Goal: Check status

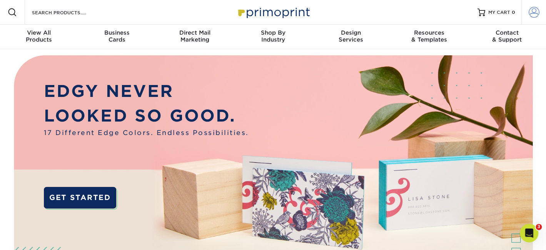
click at [535, 11] on span at bounding box center [534, 12] width 11 height 11
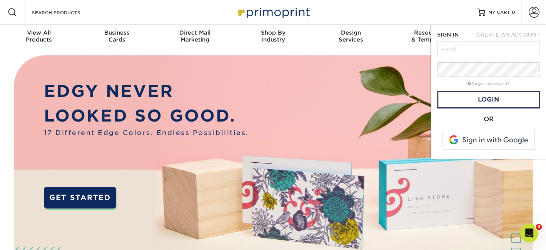
click at [482, 142] on span at bounding box center [490, 140] width 98 height 20
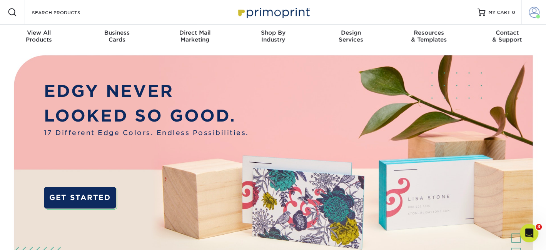
click at [537, 13] on span at bounding box center [534, 12] width 11 height 11
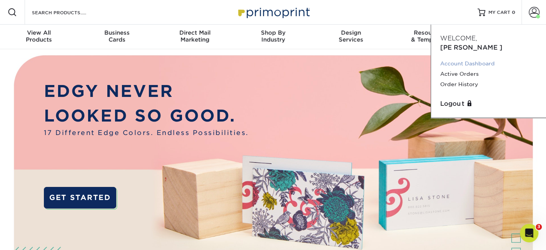
click at [479, 59] on link "Account Dashboard" at bounding box center [489, 64] width 97 height 10
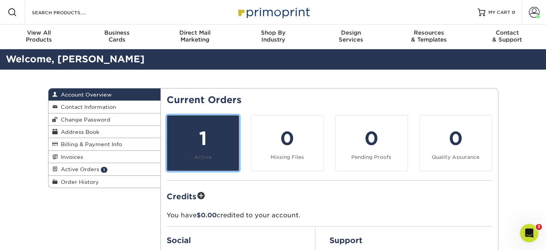
click at [204, 142] on div "1" at bounding box center [203, 139] width 63 height 28
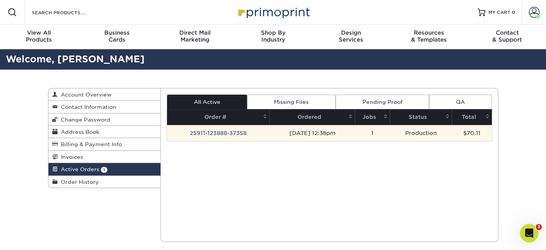
click at [209, 130] on td "25911-123888-37358" at bounding box center [218, 133] width 102 height 16
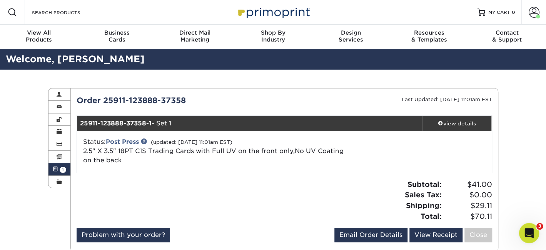
click at [533, 230] on icon "Open Intercom Messenger" at bounding box center [528, 232] width 13 height 13
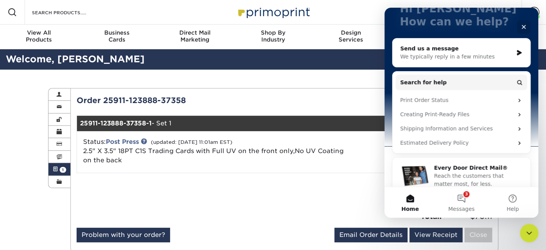
scroll to position [70, 0]
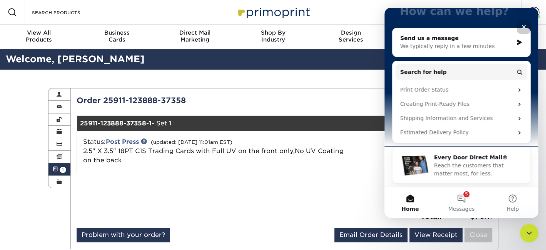
click at [524, 27] on icon "Close" at bounding box center [524, 27] width 4 height 4
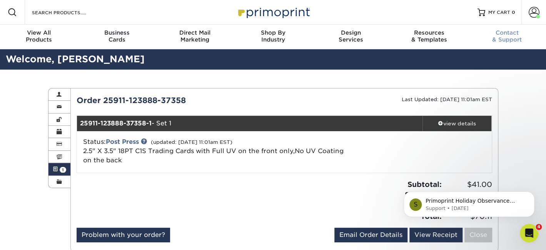
scroll to position [0, 0]
click at [147, 142] on link at bounding box center [144, 141] width 6 height 6
